Goal: Transaction & Acquisition: Subscribe to service/newsletter

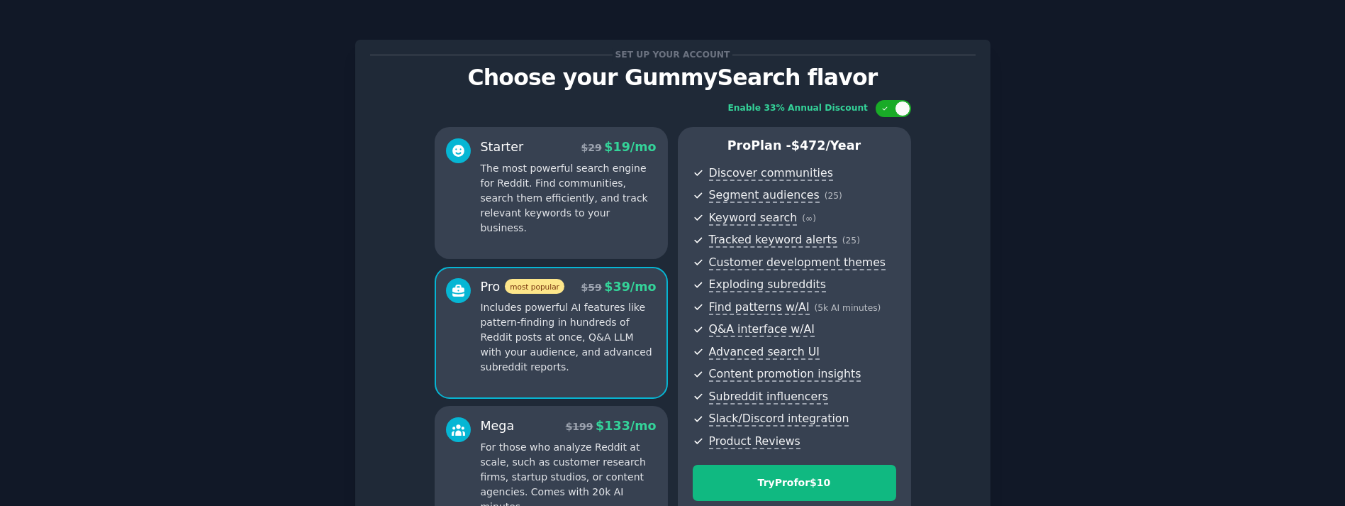
click at [543, 205] on p "The most powerful search engine for Reddit. Find communities, search them effic…" at bounding box center [569, 198] width 176 height 74
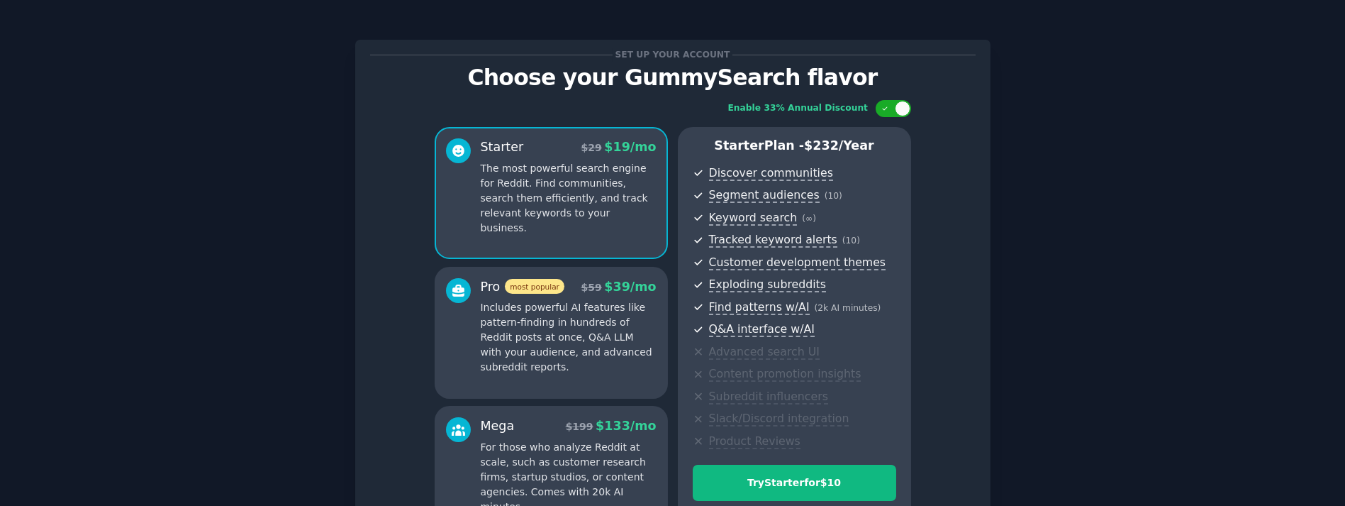
click at [557, 311] on p "Includes powerful AI features like pattern-finding in hundreds of Reddit posts …" at bounding box center [569, 337] width 176 height 74
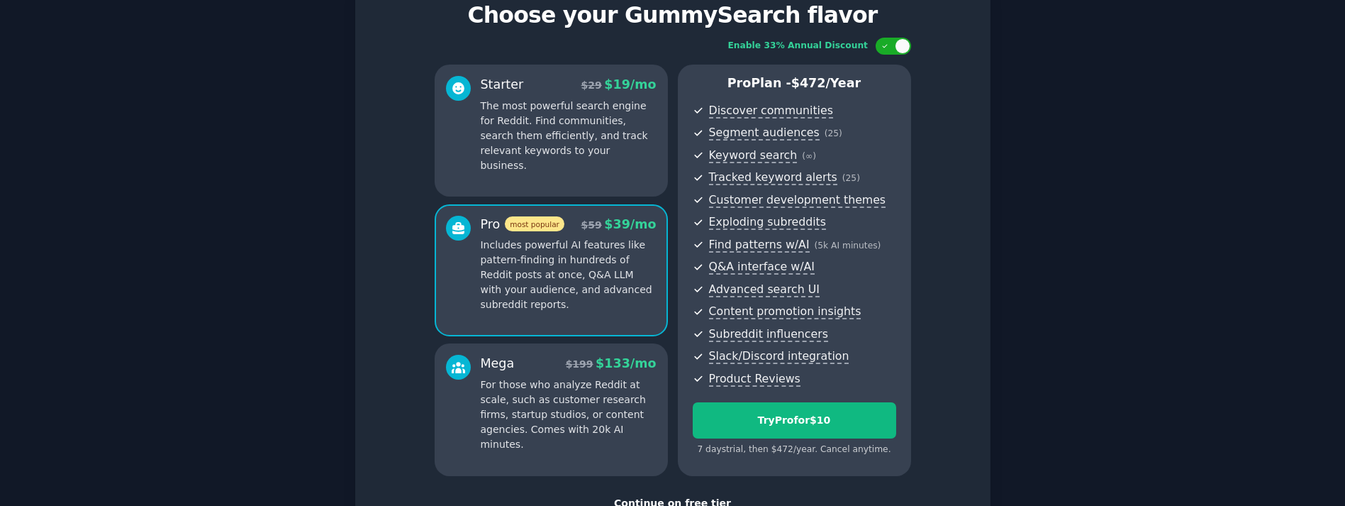
scroll to position [62, 0]
click at [572, 169] on div "Starter $ 29 $ 19 /mo The most powerful search engine for Reddit. Find communit…" at bounding box center [551, 131] width 233 height 132
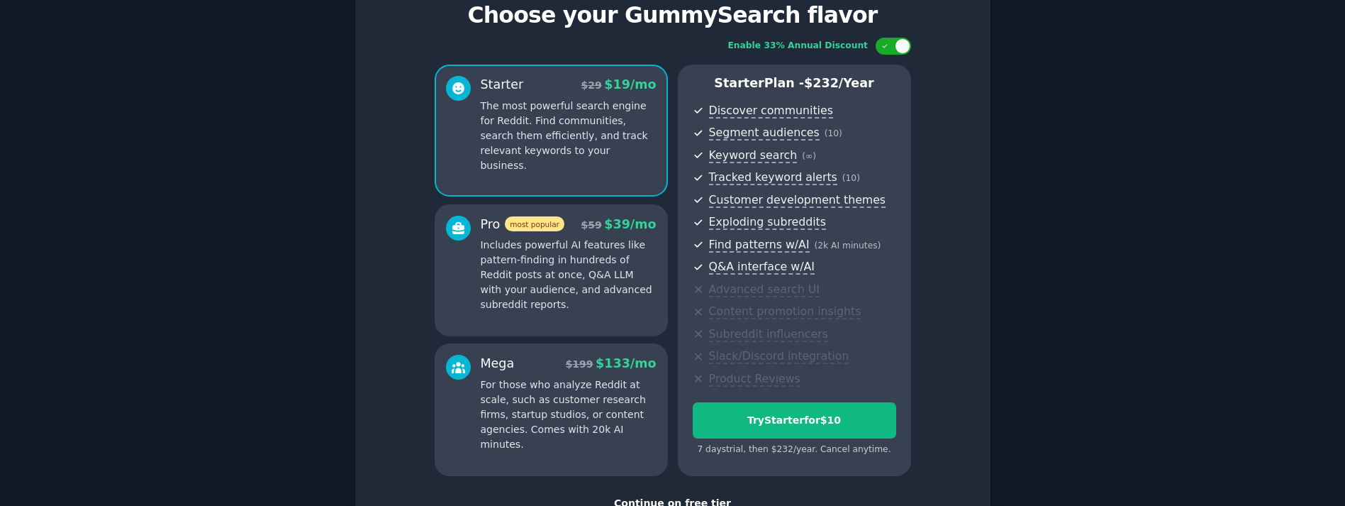
click at [554, 277] on p "Includes powerful AI features like pattern-finding in hundreds of Reddit posts …" at bounding box center [569, 275] width 176 height 74
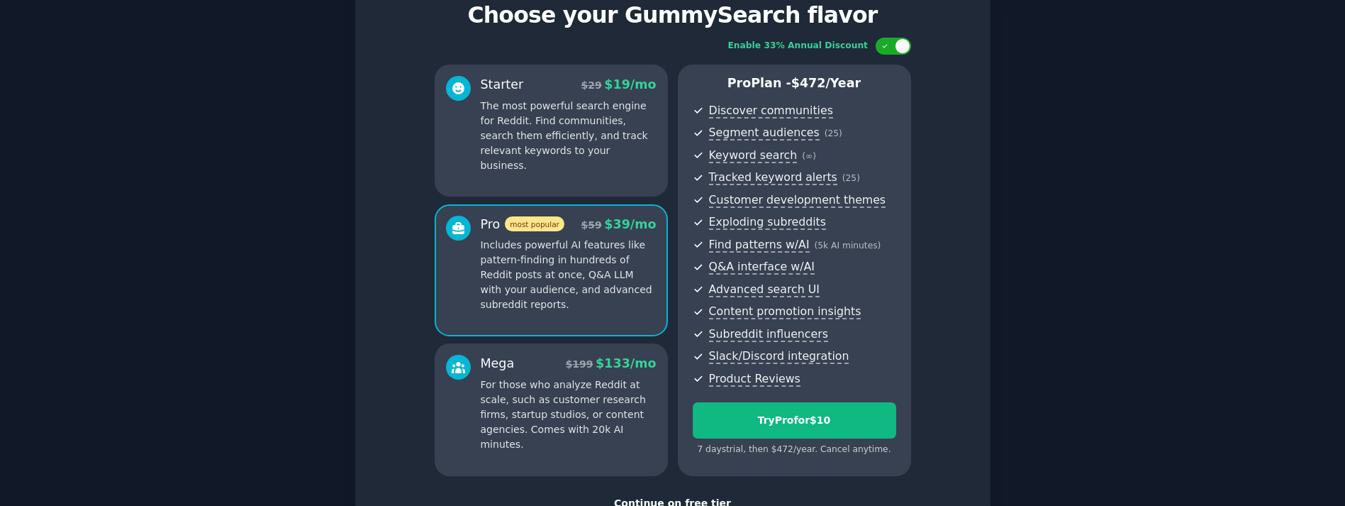
scroll to position [0, 0]
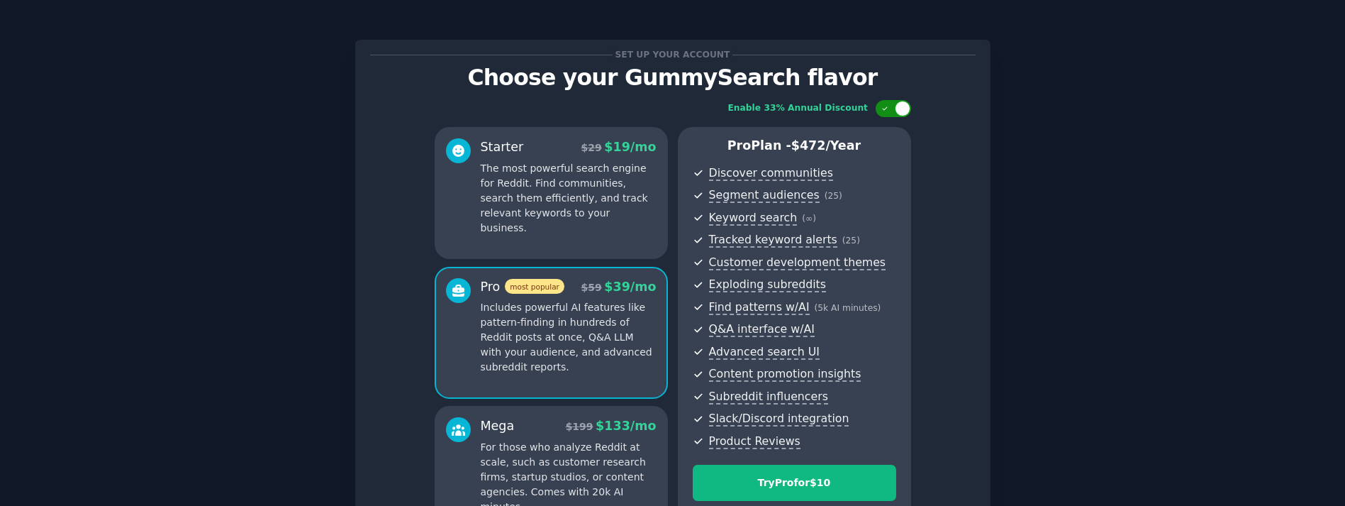
click at [882, 105] on icon at bounding box center [886, 109] width 8 height 8
click at [882, 104] on div at bounding box center [885, 109] width 16 height 16
checkbox input "true"
click at [543, 206] on p "The most powerful search engine for Reddit. Find communities, search them effic…" at bounding box center [569, 198] width 176 height 74
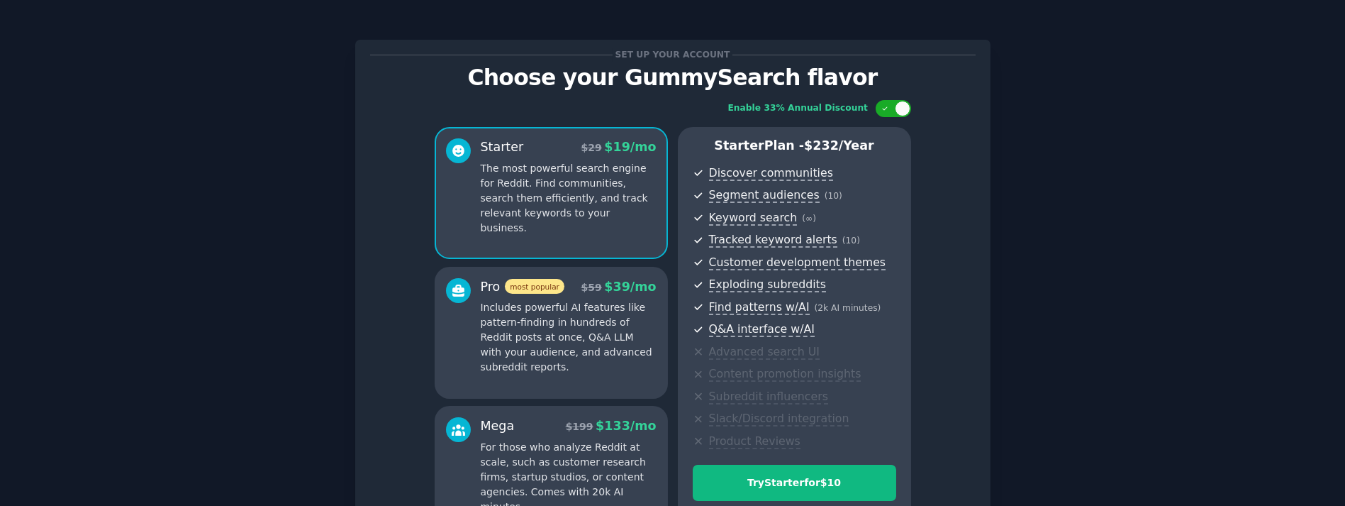
click at [544, 326] on p "Includes powerful AI features like pattern-finding in hundreds of Reddit posts …" at bounding box center [569, 337] width 176 height 74
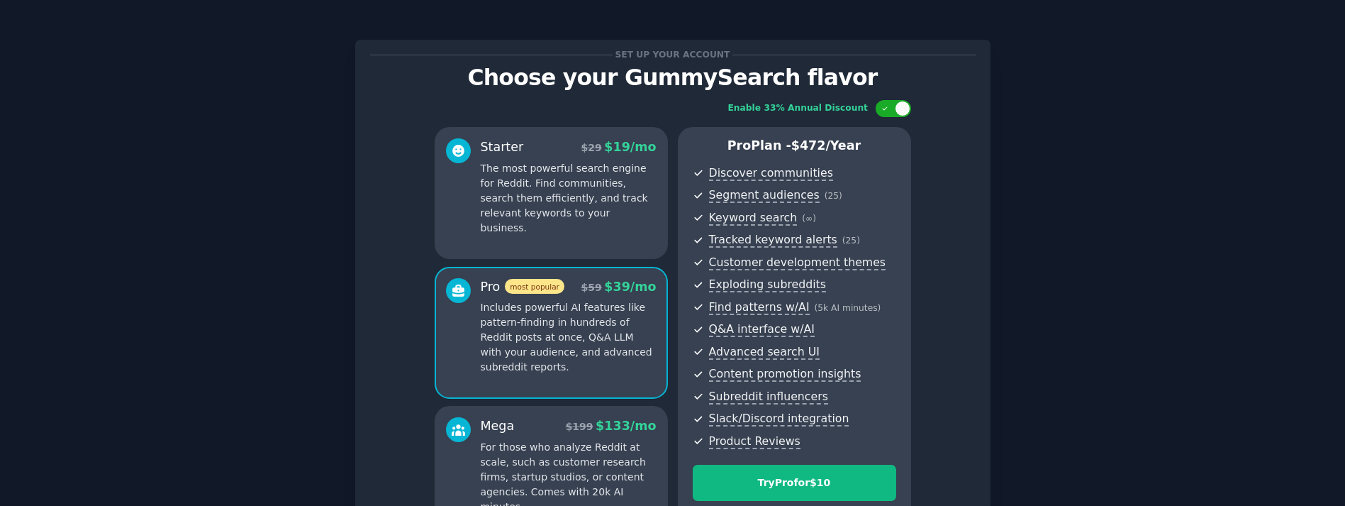
click at [594, 248] on div "Starter $ 29 $ 19 /mo The most powerful search engine for Reddit. Find communit…" at bounding box center [551, 193] width 233 height 132
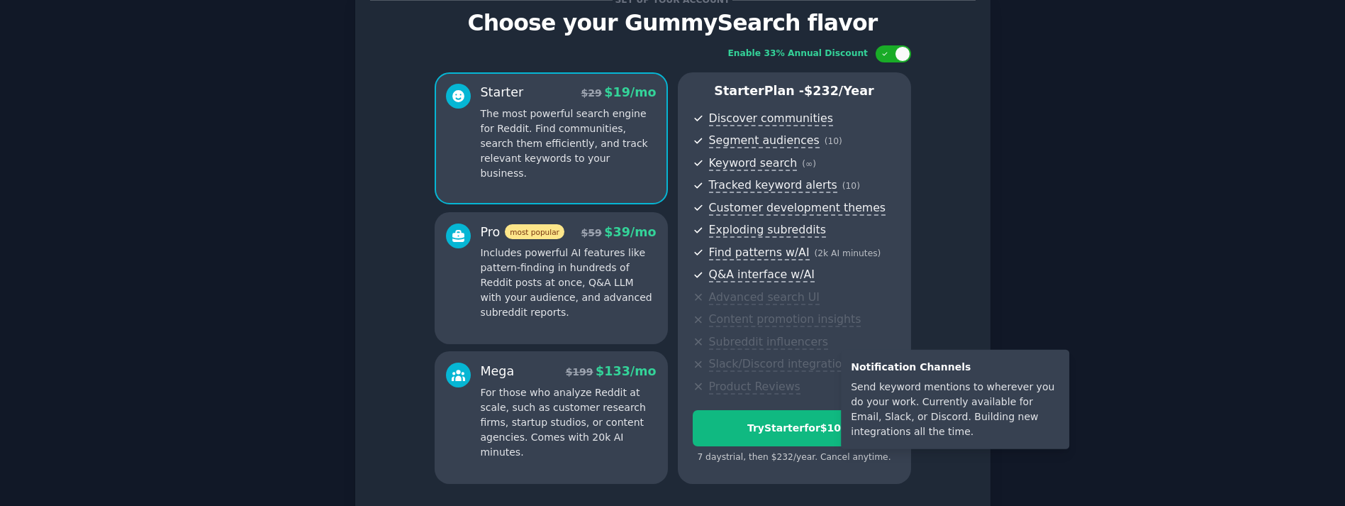
scroll to position [57, 0]
